Goal: Information Seeking & Learning: Find specific fact

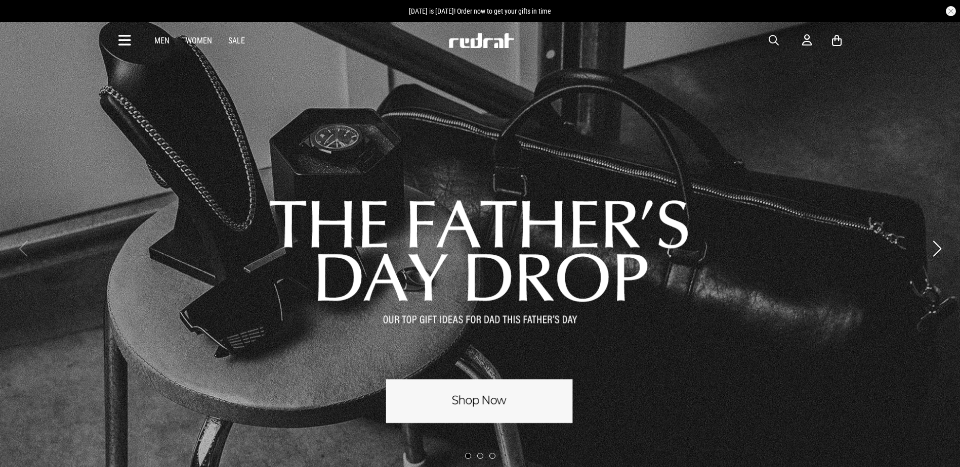
click at [770, 40] on span "button" at bounding box center [773, 40] width 10 height 12
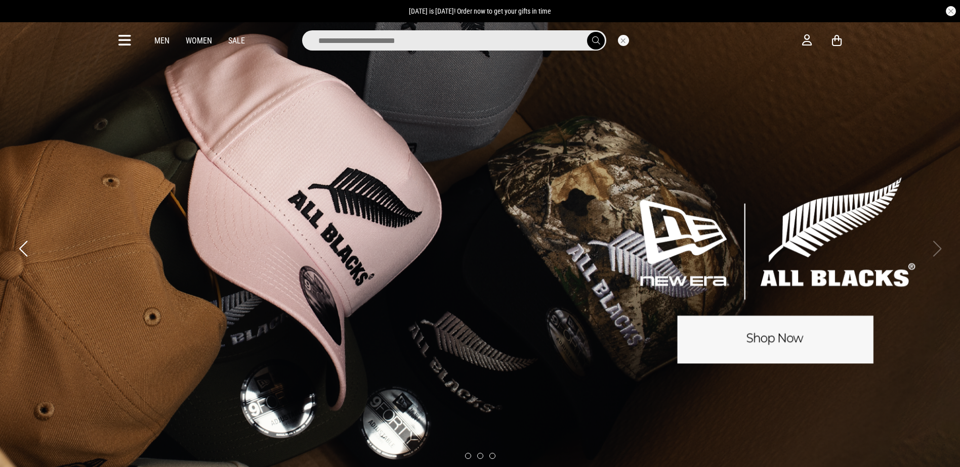
click at [517, 41] on input "search" at bounding box center [454, 40] width 304 height 20
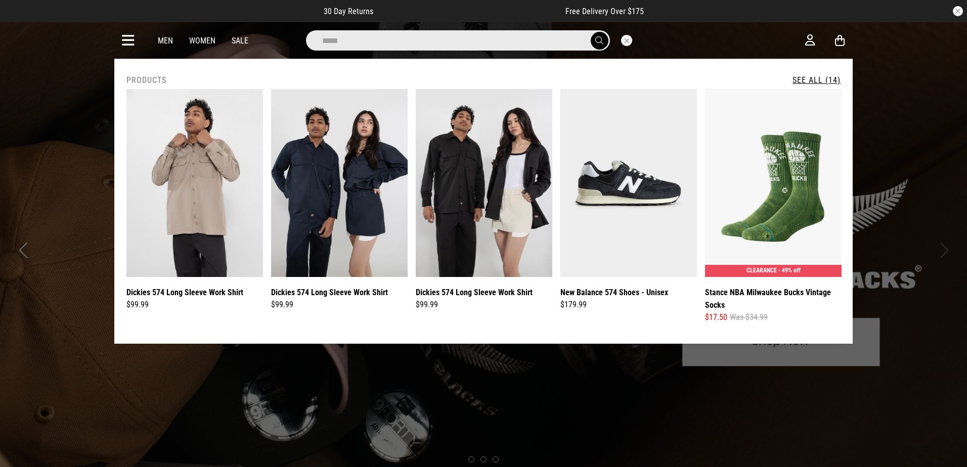
type input "*****"
click at [591, 32] on button "submit" at bounding box center [600, 41] width 18 height 18
